Goal: Task Accomplishment & Management: Use online tool/utility

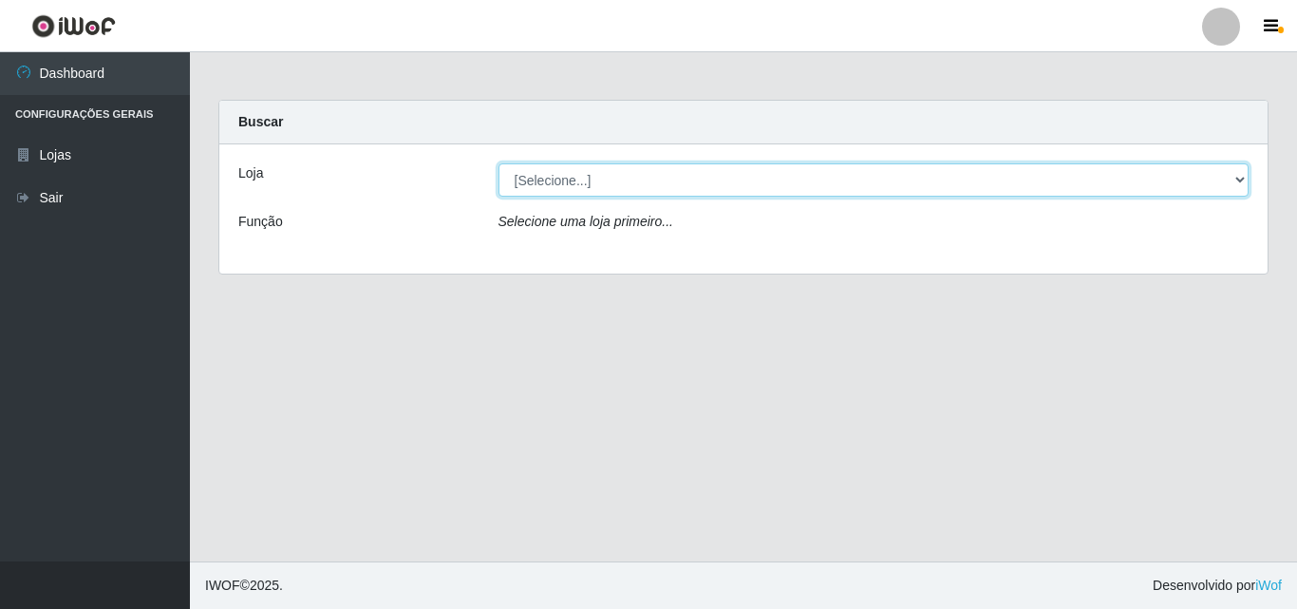
click at [1237, 180] on select "[Selecione...] BomQueSó Agreste - Loja 3" at bounding box center [874, 179] width 751 height 33
select select "215"
click at [499, 163] on select "[Selecione...] BomQueSó Agreste - Loja 3" at bounding box center [874, 179] width 751 height 33
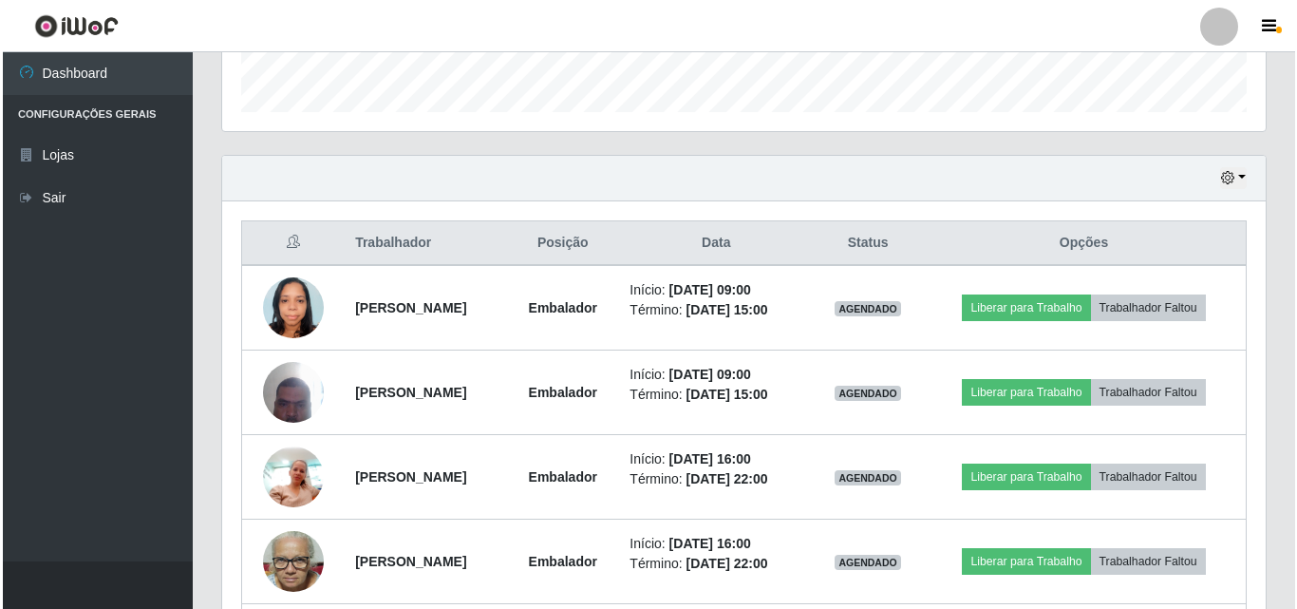
scroll to position [570, 0]
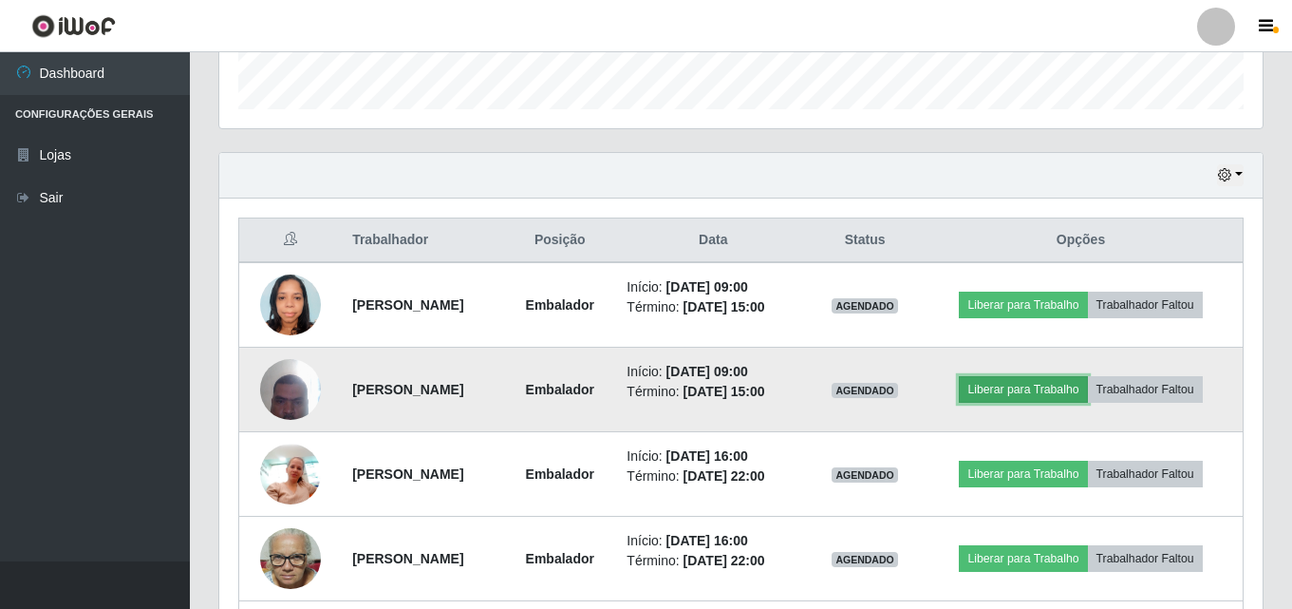
click at [1062, 387] on button "Liberar para Trabalho" at bounding box center [1023, 389] width 128 height 27
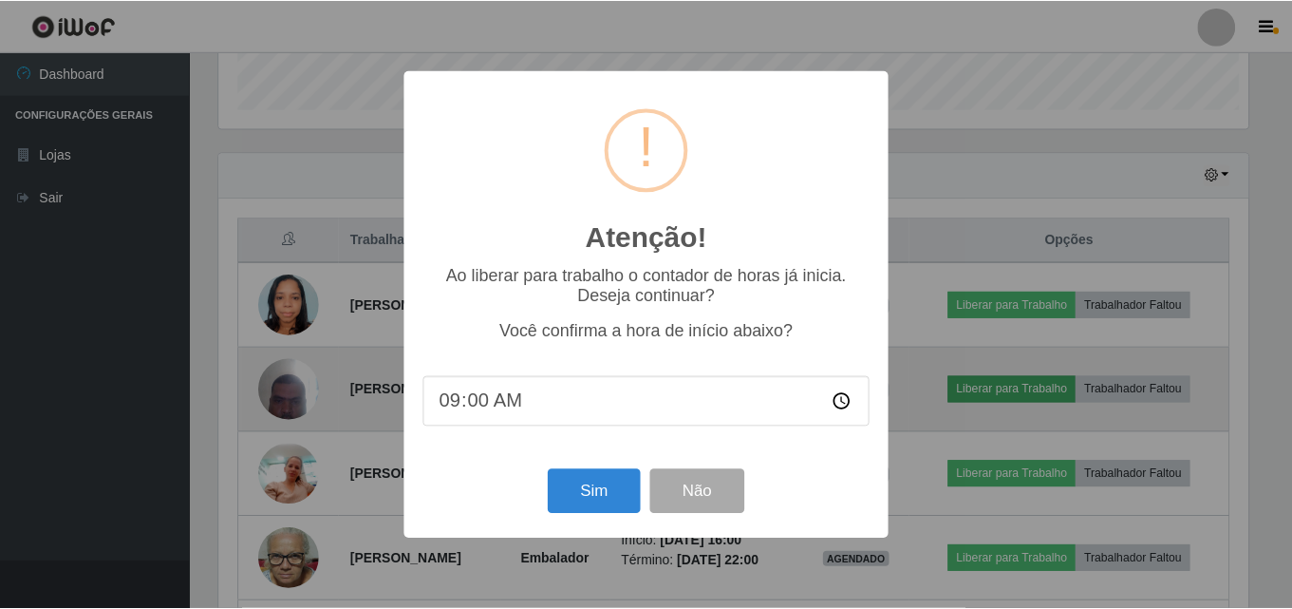
scroll to position [394, 1034]
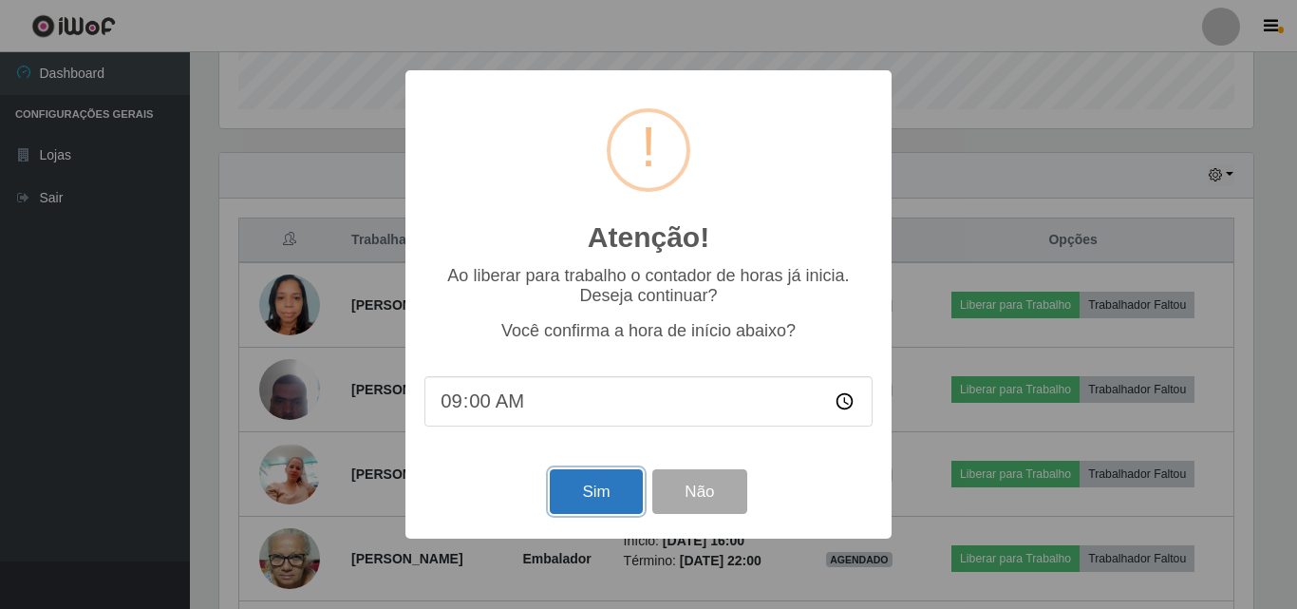
click at [601, 499] on button "Sim" at bounding box center [596, 491] width 92 height 45
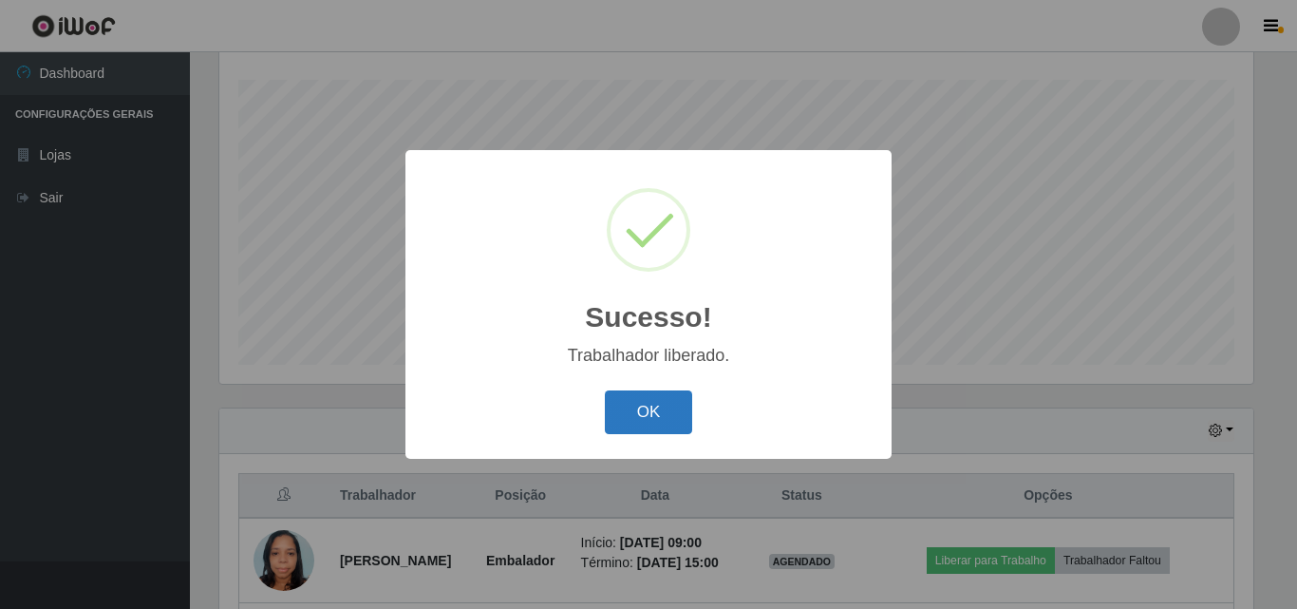
click at [660, 424] on button "OK" at bounding box center [649, 412] width 88 height 45
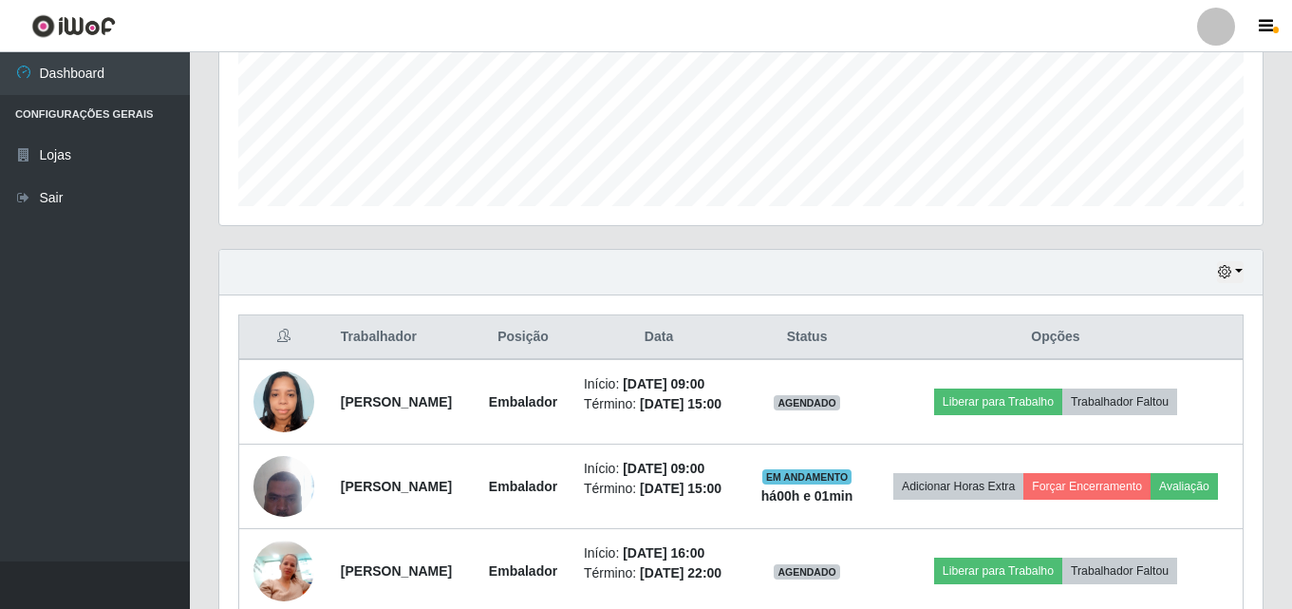
scroll to position [504, 0]
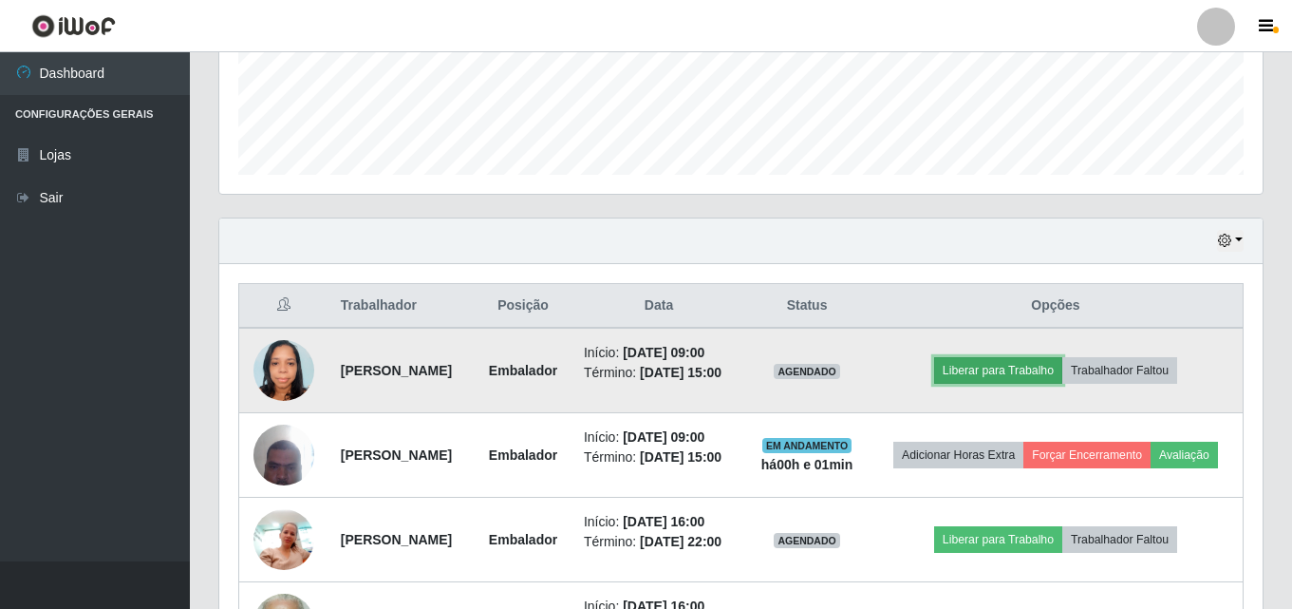
click at [1002, 374] on button "Liberar para Trabalho" at bounding box center [998, 370] width 128 height 27
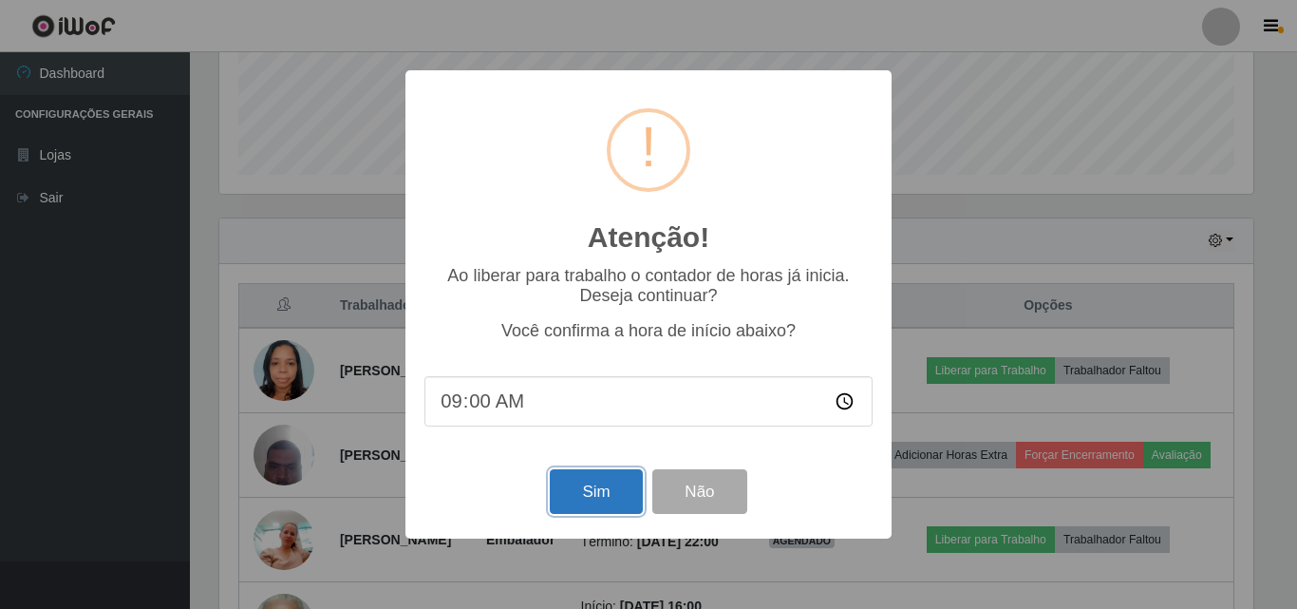
click at [571, 503] on button "Sim" at bounding box center [596, 491] width 92 height 45
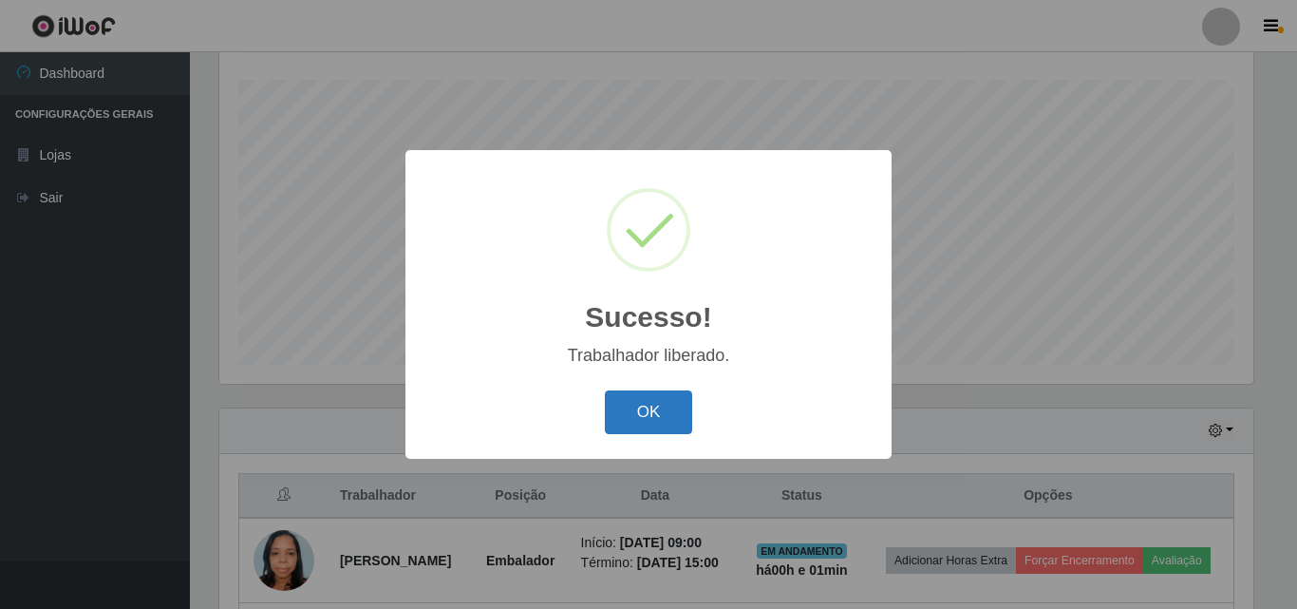
click at [655, 414] on button "OK" at bounding box center [649, 412] width 88 height 45
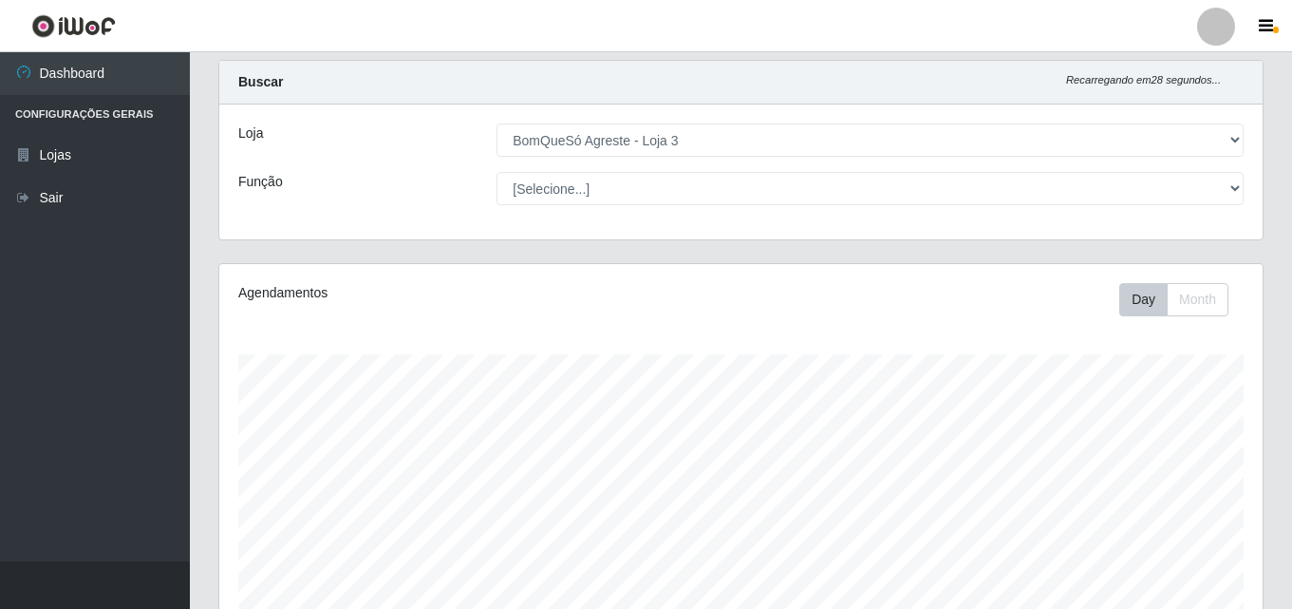
scroll to position [0, 0]
